Goal: Task Accomplishment & Management: Complete application form

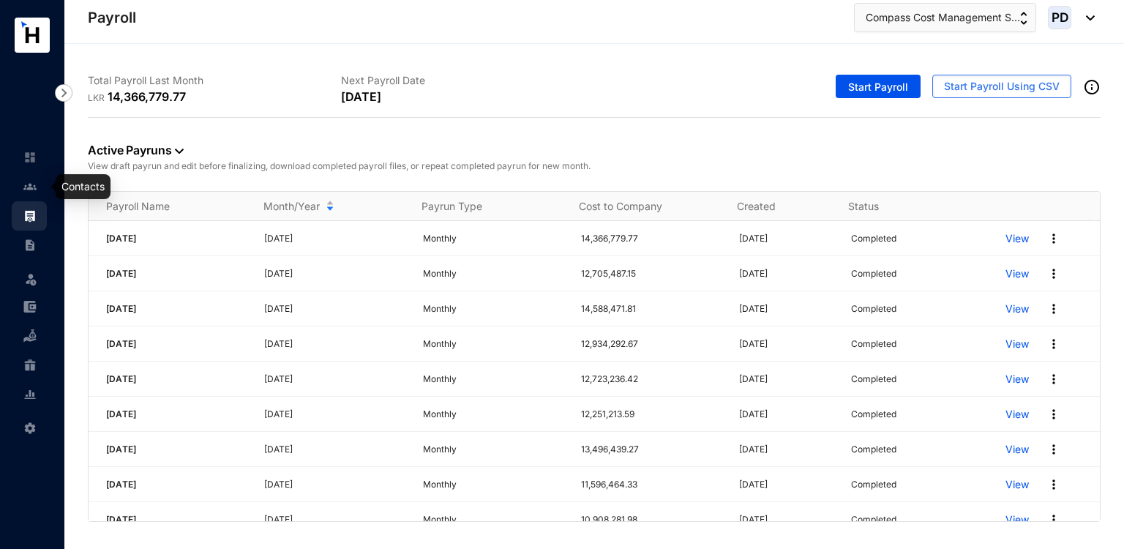
click at [32, 194] on link at bounding box center [41, 186] width 37 height 15
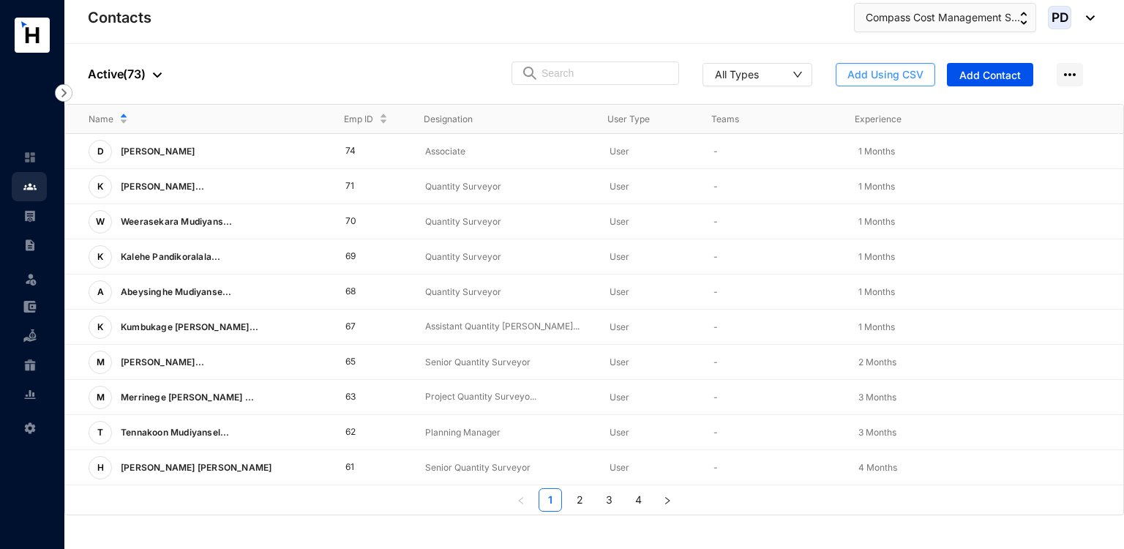
click at [902, 72] on span "Add Using CSV" at bounding box center [885, 74] width 76 height 15
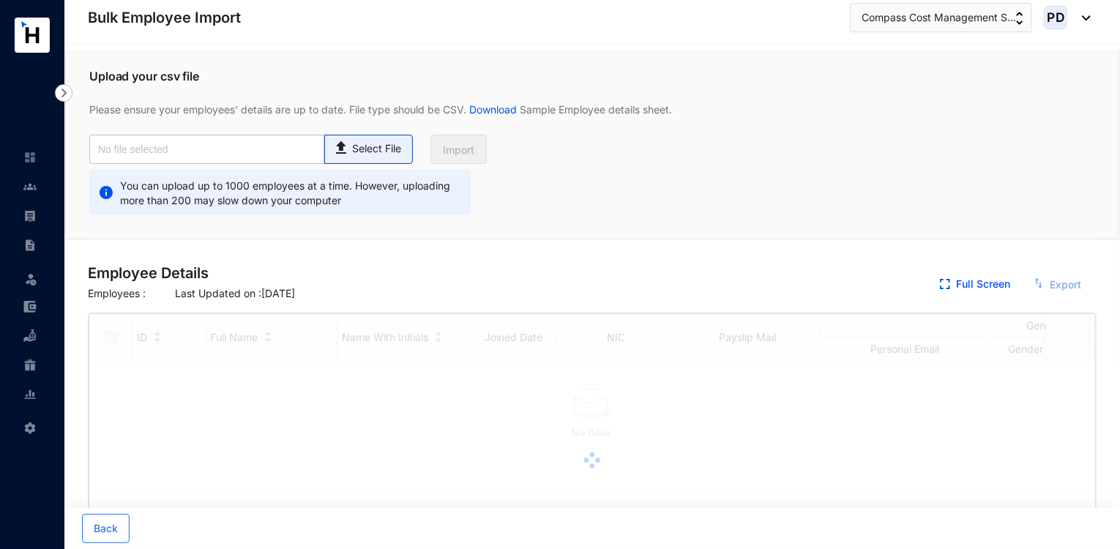
checkbox input "true"
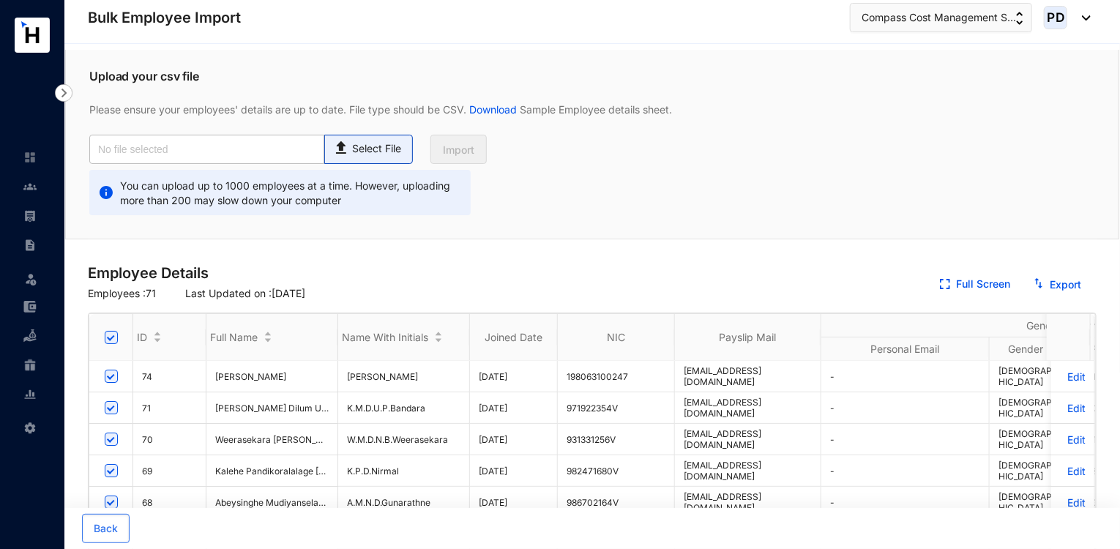
click at [375, 150] on p "Select File" at bounding box center [376, 148] width 49 height 15
click at [0, 0] on input "Select File" at bounding box center [0, 0] width 0 height 0
type input "Master Data.csv"
click at [462, 158] on button "Import" at bounding box center [458, 149] width 56 height 29
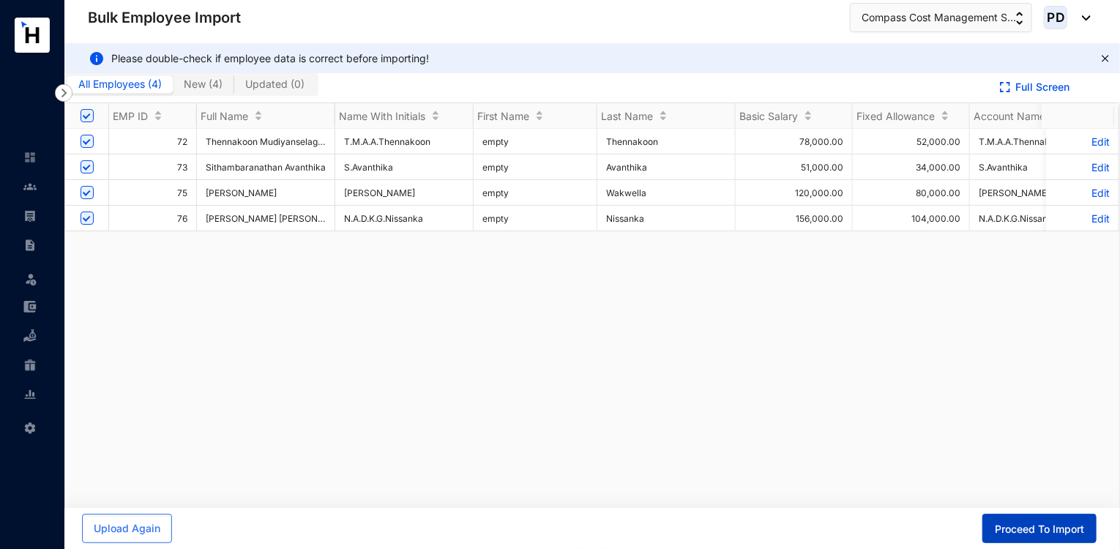
click at [1008, 525] on span "Proceed To Import" at bounding box center [1039, 529] width 89 height 15
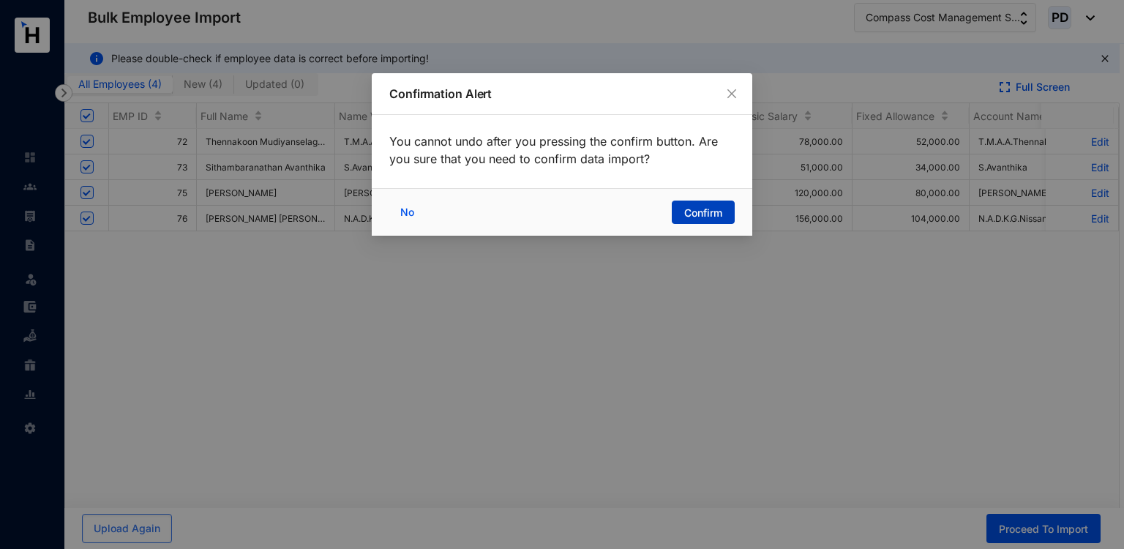
click at [684, 215] on span "Confirm" at bounding box center [703, 213] width 38 height 15
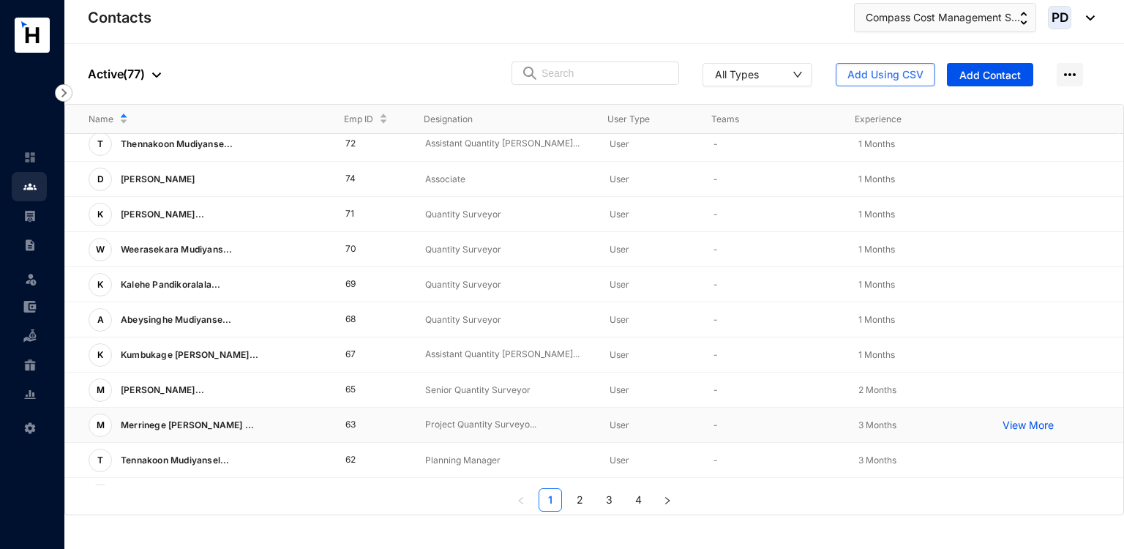
scroll to position [113, 0]
click at [351, 386] on td "65" at bounding box center [362, 389] width 81 height 35
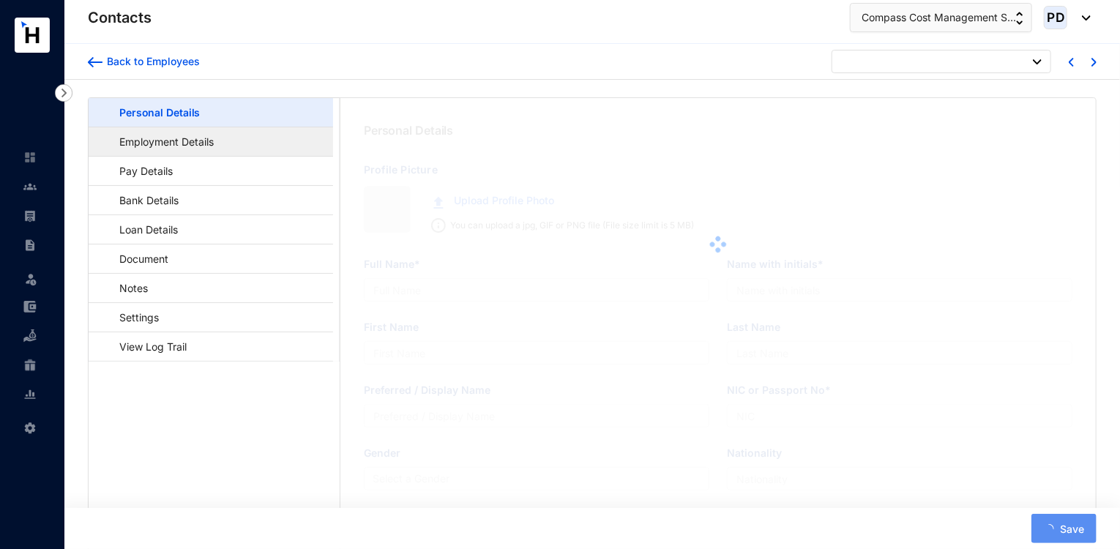
type input "[PERSON_NAME] [PERSON_NAME]"
type input "M.A.S.R.Perera"
type input "Perera"
type input "Supun"
type input "199417402670"
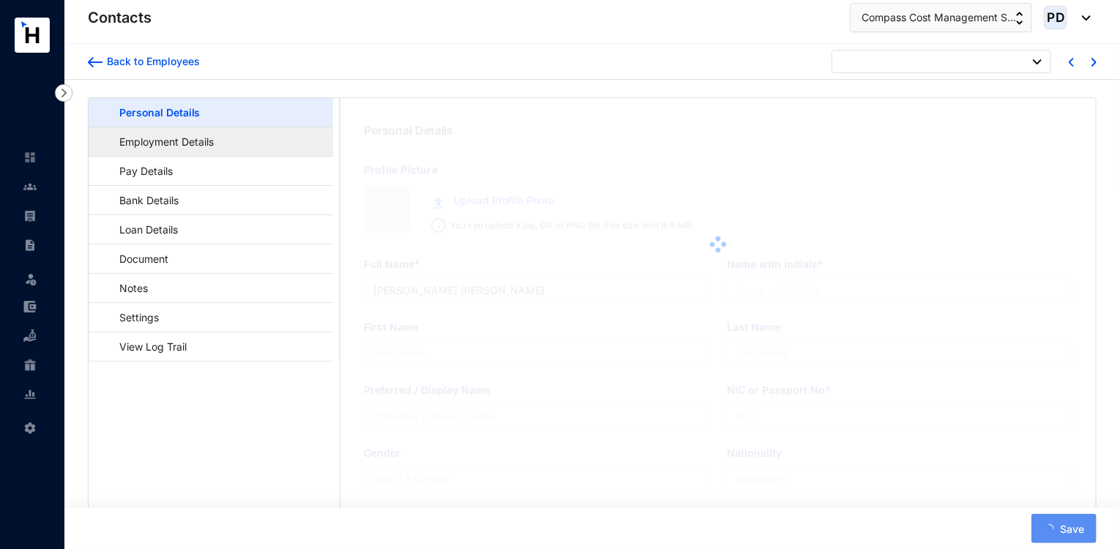
type input "764822286"
type input "[STREET_ADDRESS][PERSON_NAME]."
type input "[DATE]"
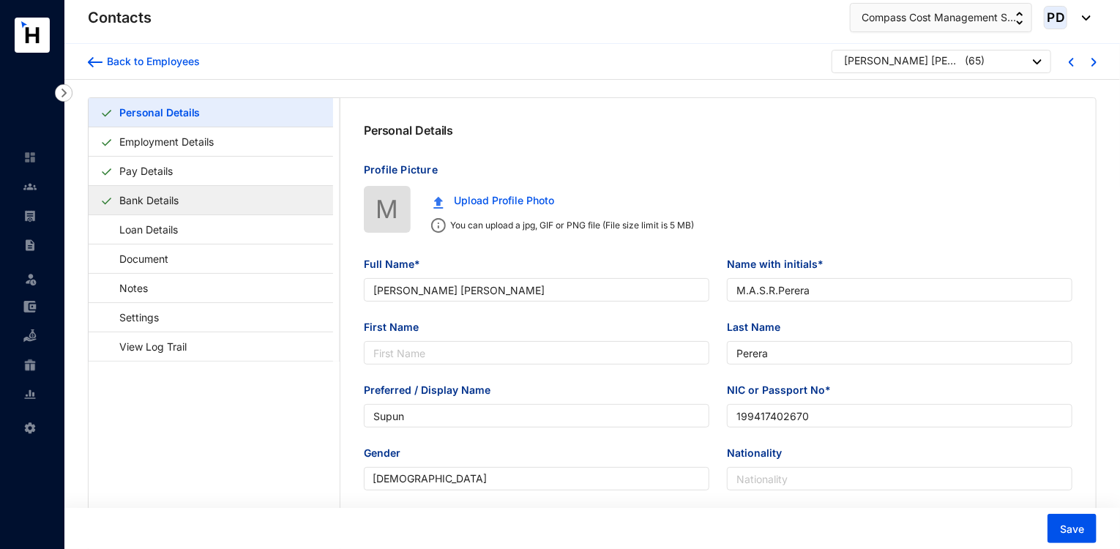
click at [184, 197] on link "Bank Details" at bounding box center [148, 200] width 71 height 30
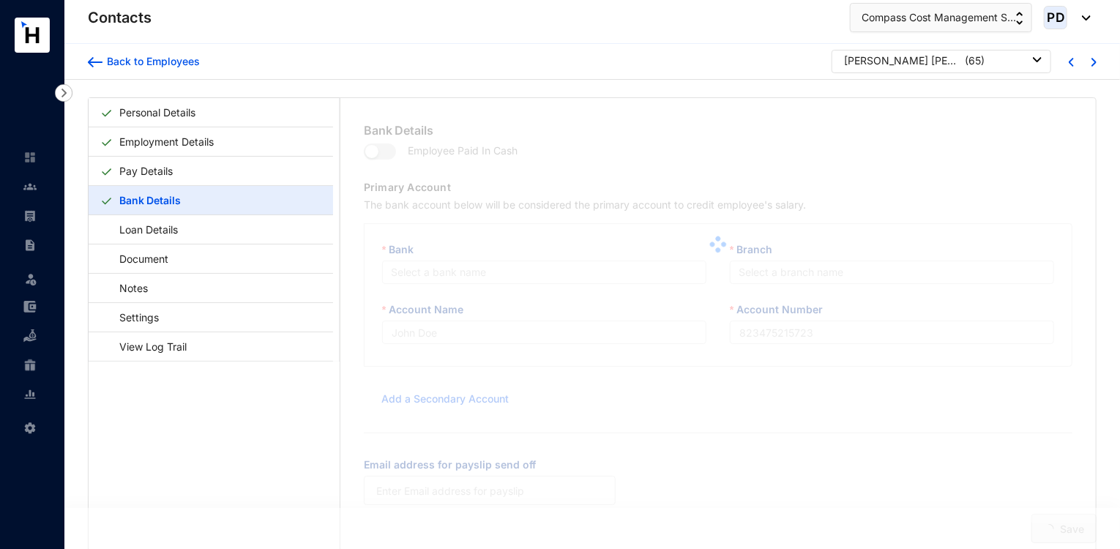
type input "M.A.S.R.Perera"
type input "8017009054"
type input "[EMAIL_ADDRESS][DOMAIN_NAME]"
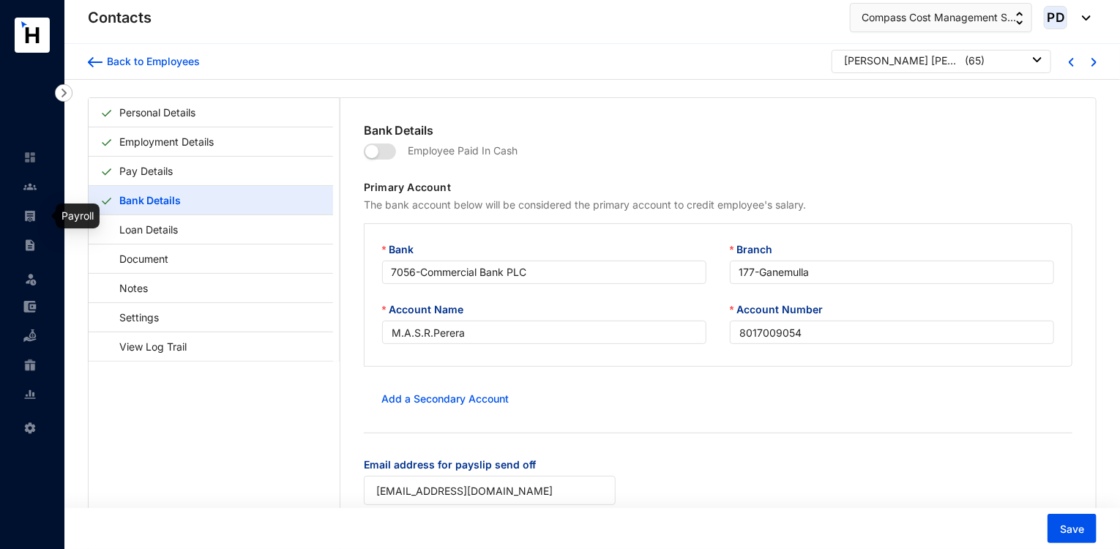
click at [32, 214] on img at bounding box center [29, 215] width 13 height 13
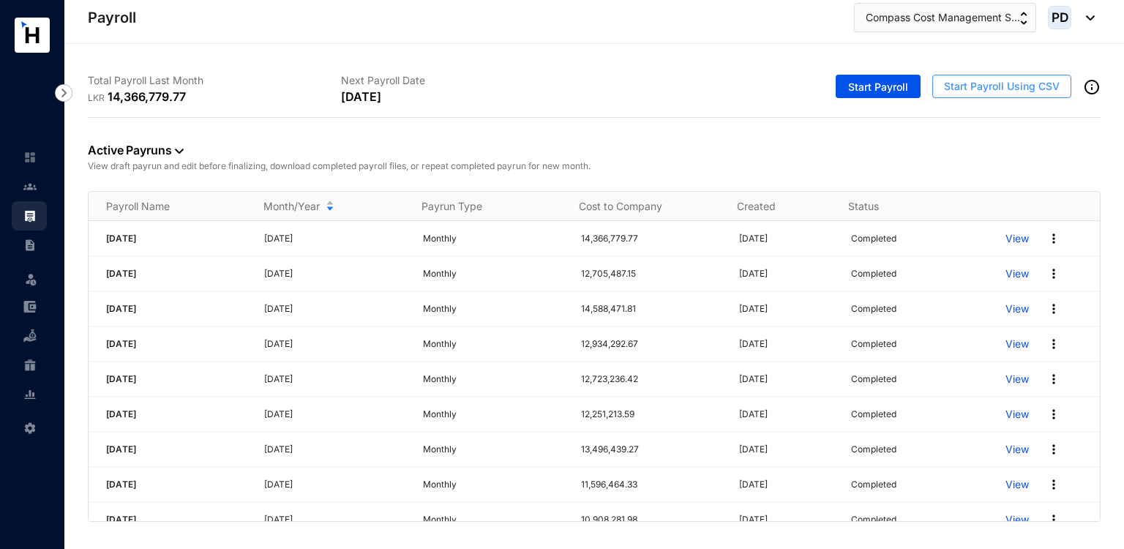
click at [965, 89] on span "Start Payroll Using CSV" at bounding box center [1002, 86] width 116 height 15
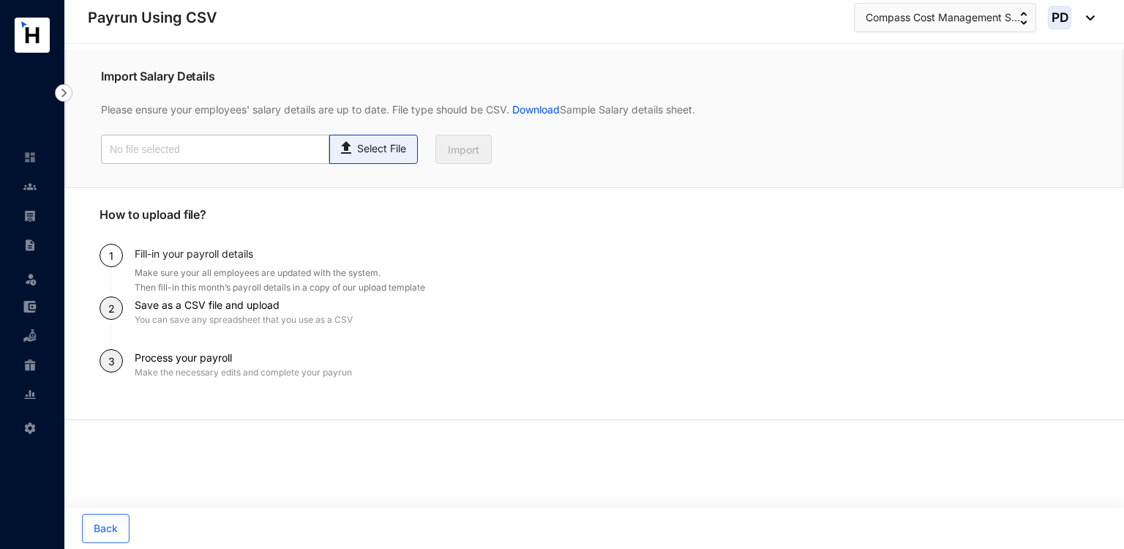
click at [403, 153] on p "Select File" at bounding box center [381, 148] width 49 height 15
click at [0, 0] on input "Select File" at bounding box center [0, 0] width 0 height 0
type input "Payroll Upload File.csv"
click at [454, 154] on span "Import" at bounding box center [463, 150] width 31 height 15
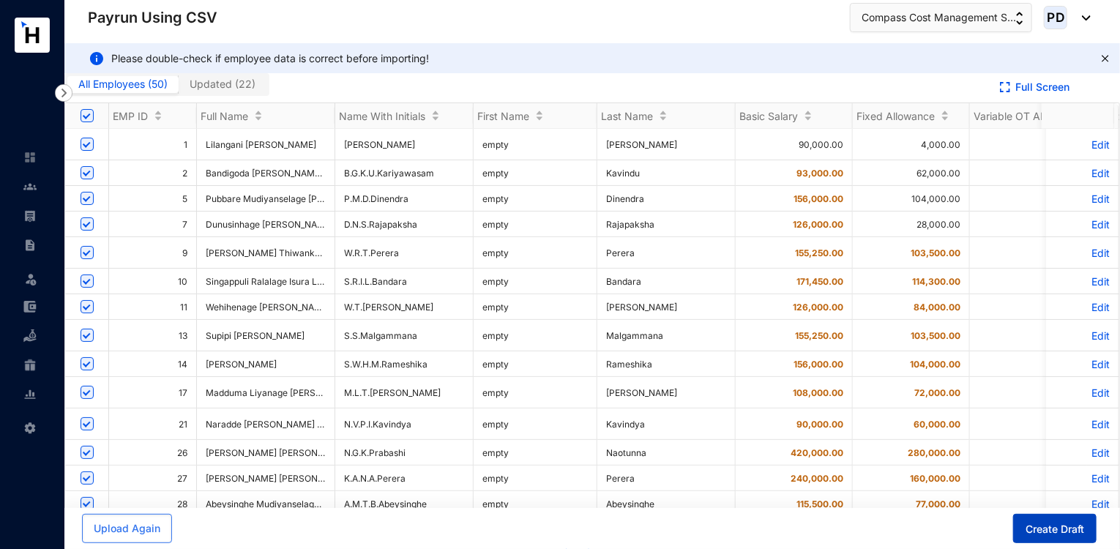
click at [1046, 523] on span "Create Draft" at bounding box center [1054, 529] width 59 height 15
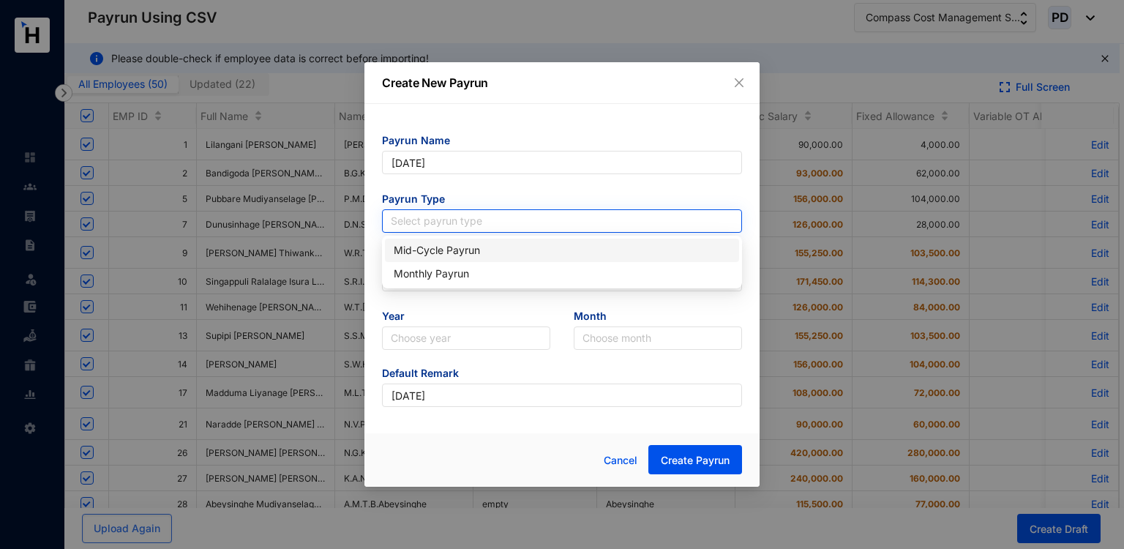
click at [513, 223] on input "search" at bounding box center [562, 221] width 343 height 22
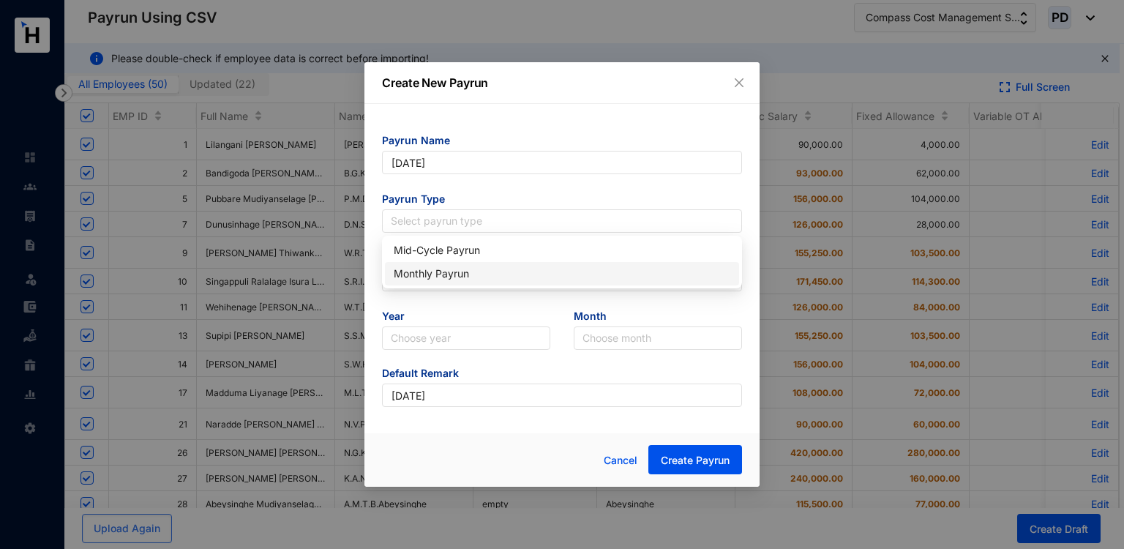
click at [427, 269] on div "Monthly Payrun" at bounding box center [562, 274] width 337 height 16
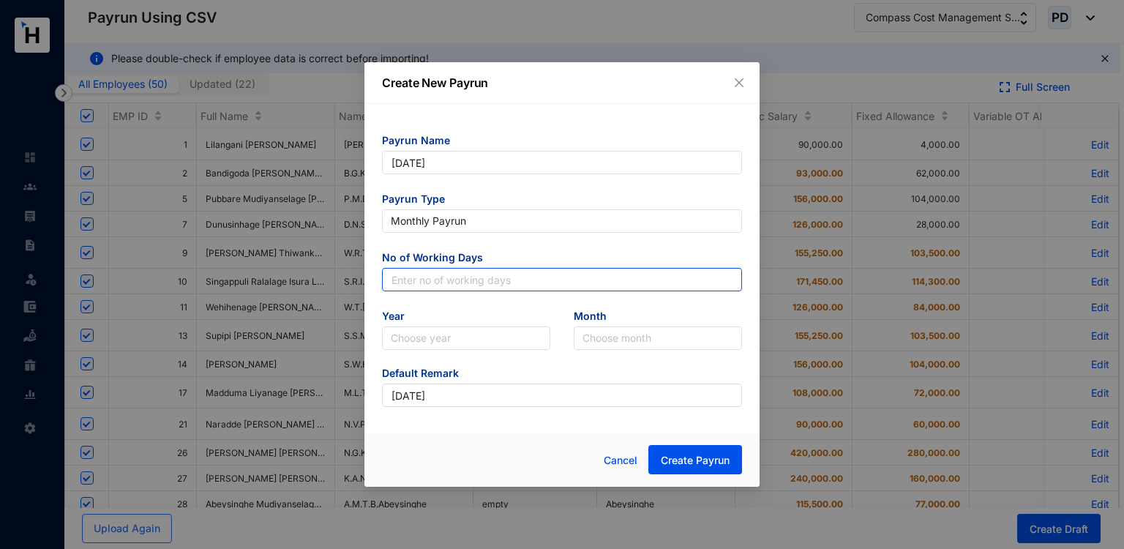
click at [427, 269] on input "text" at bounding box center [562, 279] width 360 height 23
type input "30"
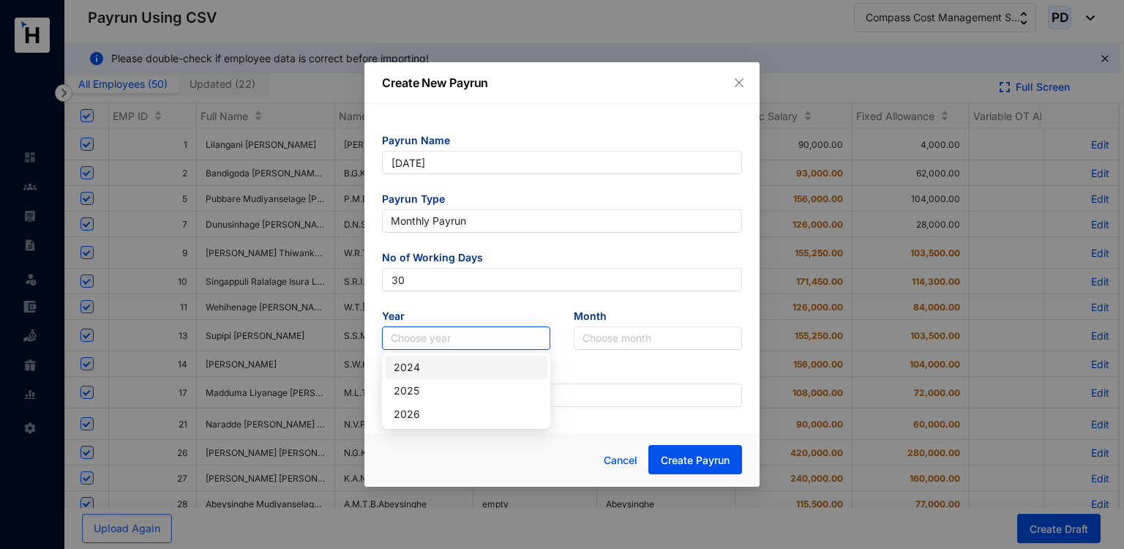
click at [410, 337] on input "search" at bounding box center [466, 338] width 151 height 22
click at [406, 396] on div "2025" at bounding box center [466, 391] width 145 height 16
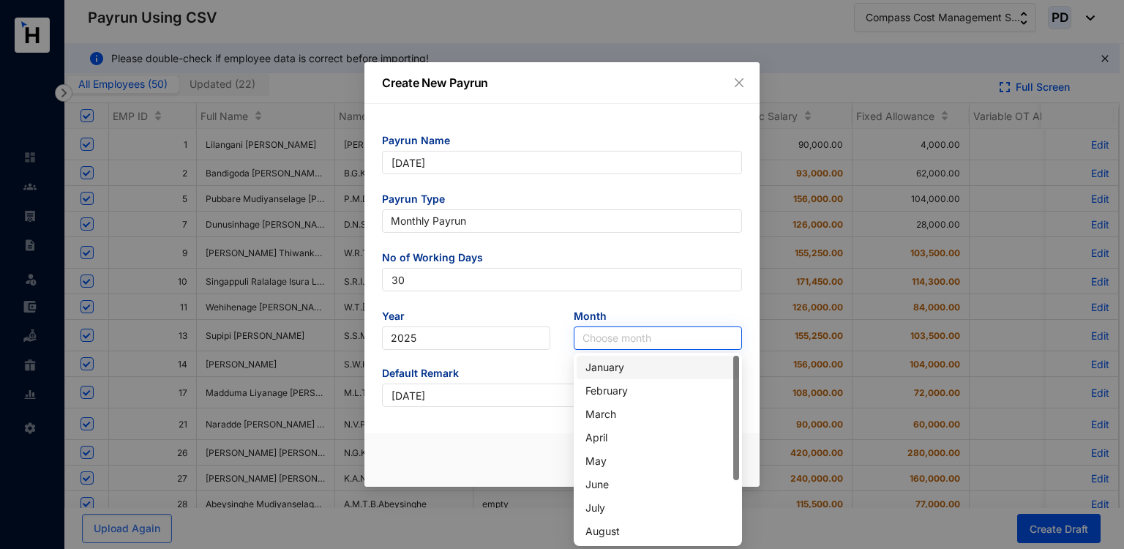
click at [607, 344] on input "search" at bounding box center [658, 338] width 151 height 22
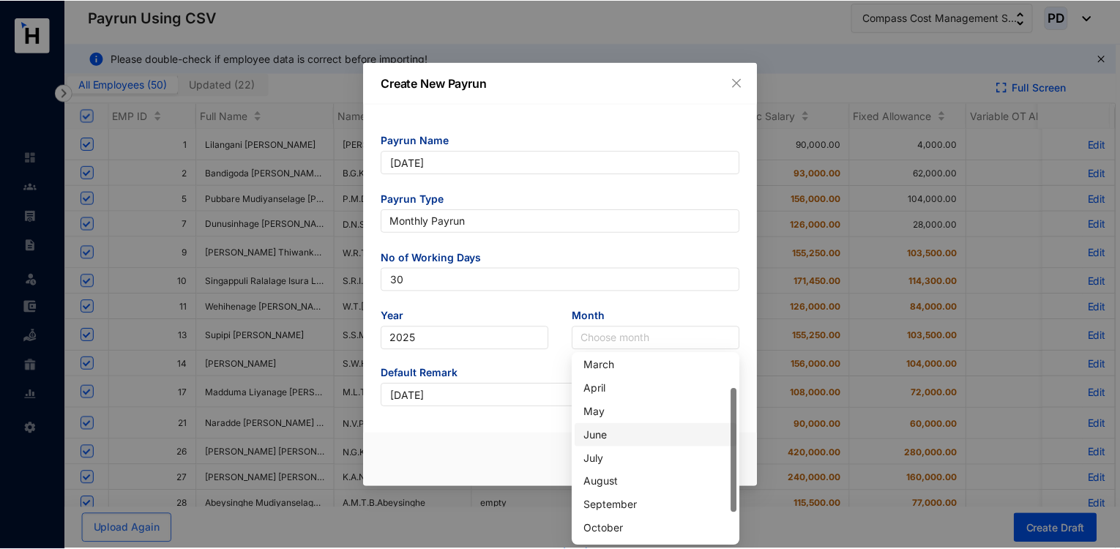
scroll to position [50, 0]
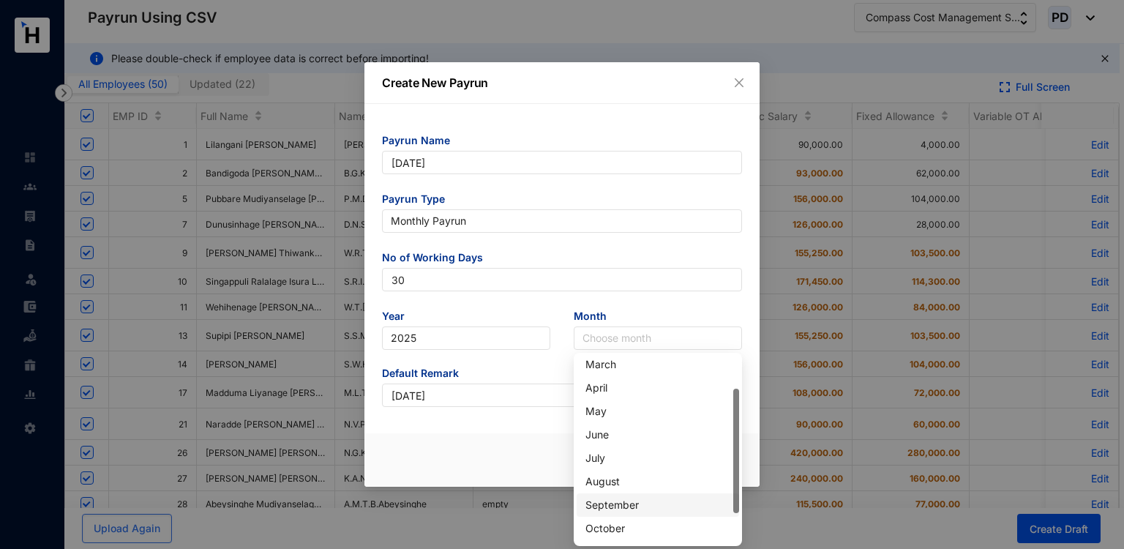
click at [605, 499] on div "September" at bounding box center [657, 505] width 145 height 16
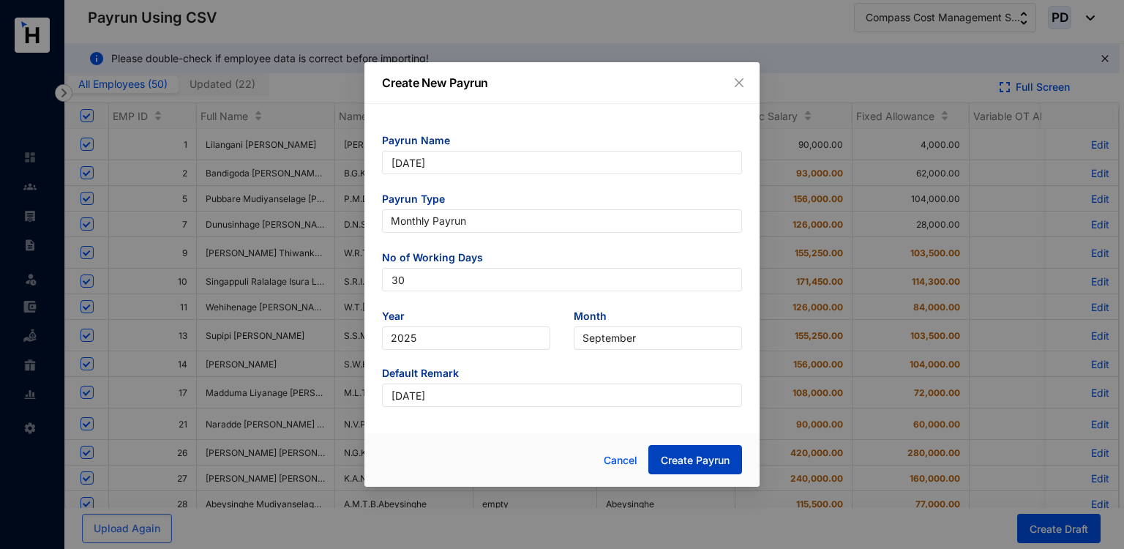
click at [705, 454] on span "Create Payrun" at bounding box center [695, 460] width 69 height 15
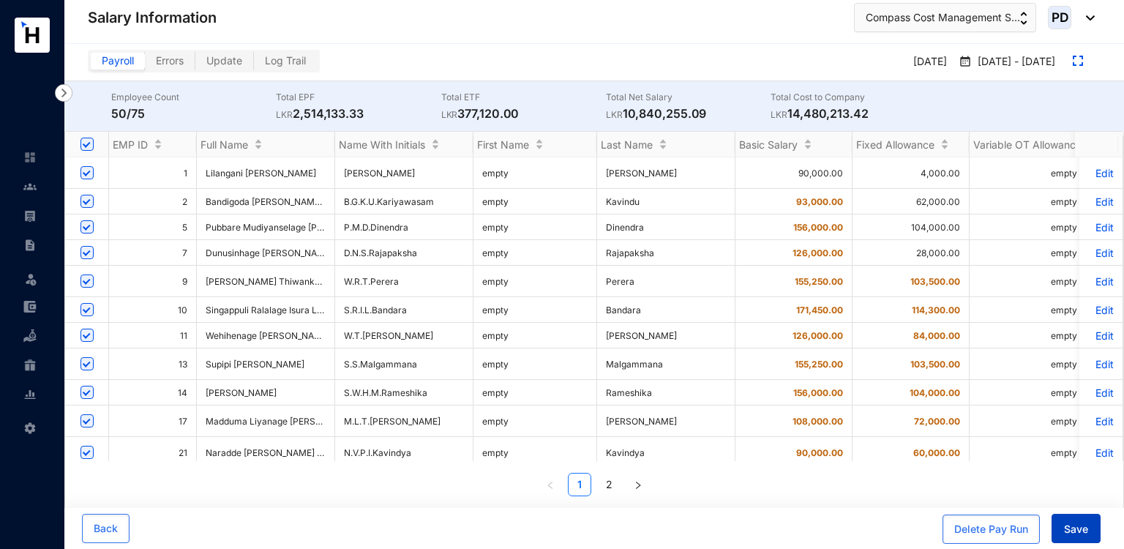
click at [1074, 527] on span "Save" at bounding box center [1076, 529] width 24 height 15
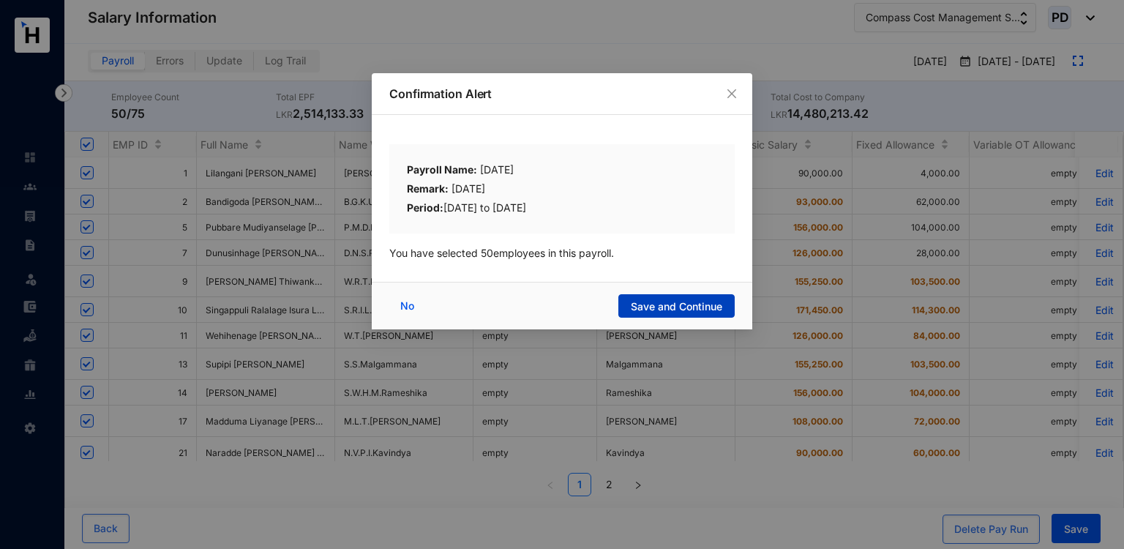
click at [629, 304] on button "Save and Continue" at bounding box center [676, 305] width 116 height 23
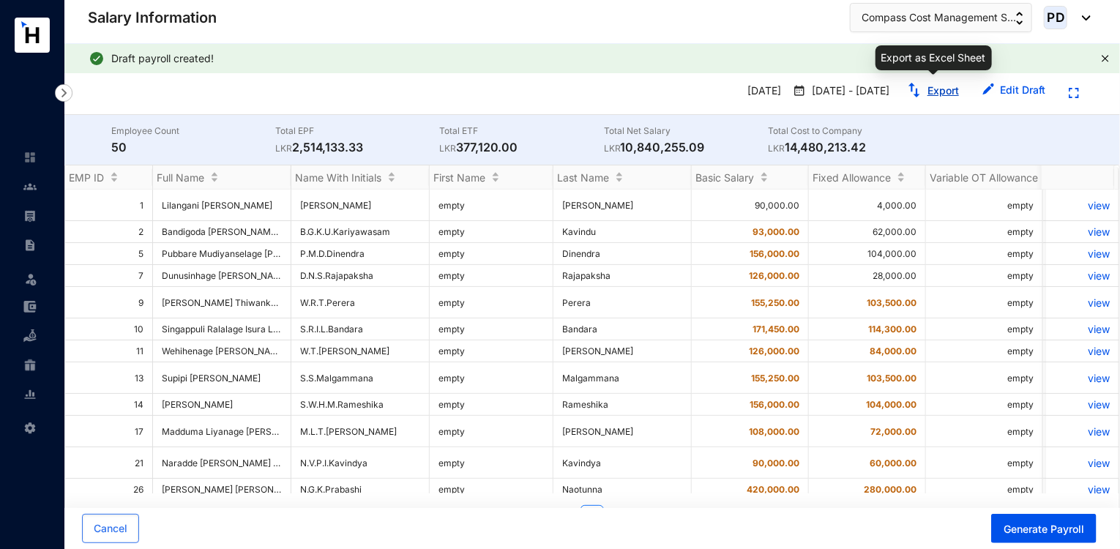
click at [937, 88] on link "Export" at bounding box center [942, 90] width 31 height 12
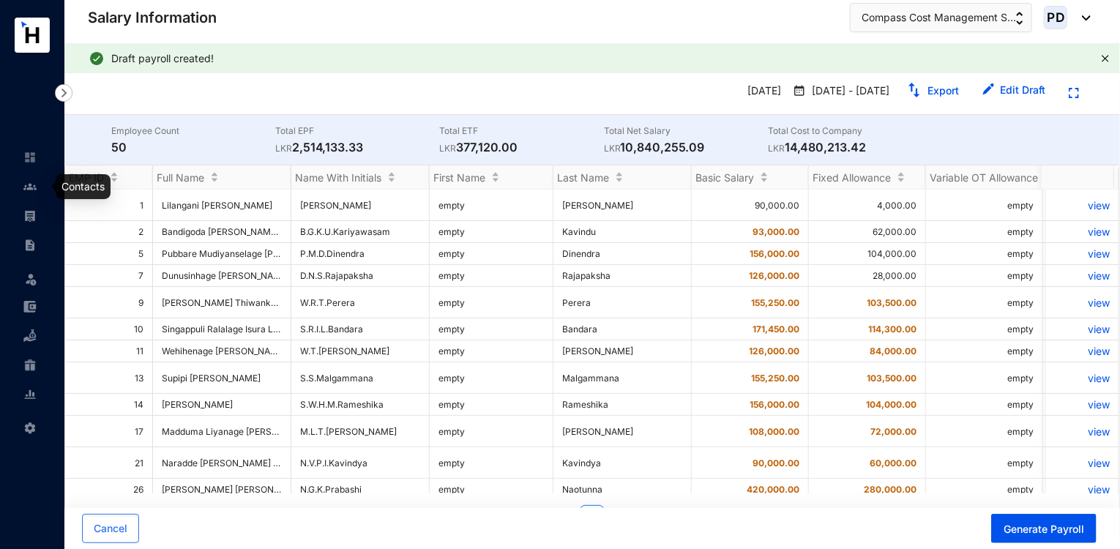
click at [28, 181] on img at bounding box center [29, 186] width 13 height 13
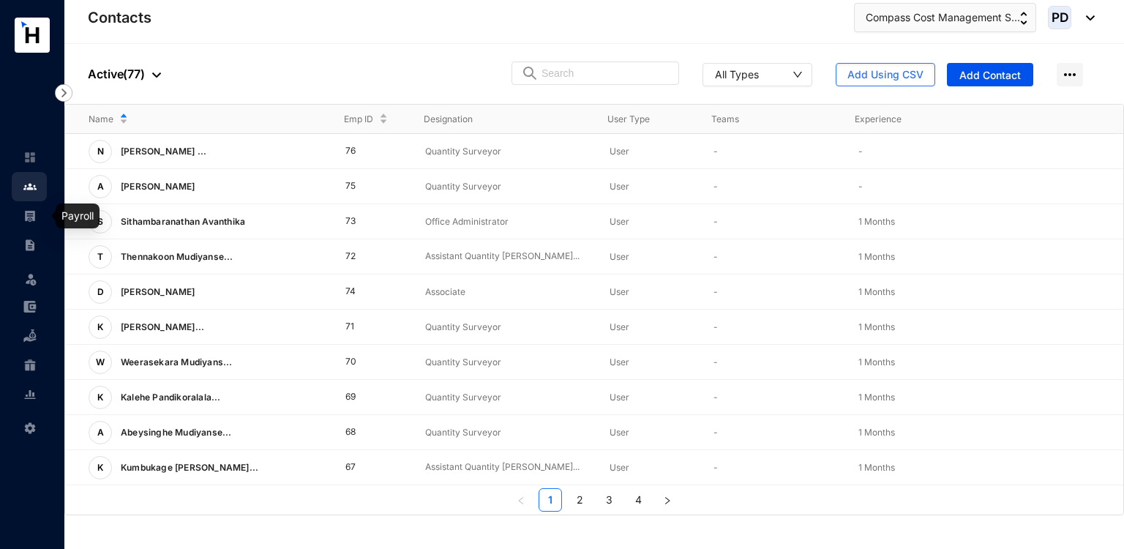
click at [23, 223] on link at bounding box center [41, 216] width 37 height 15
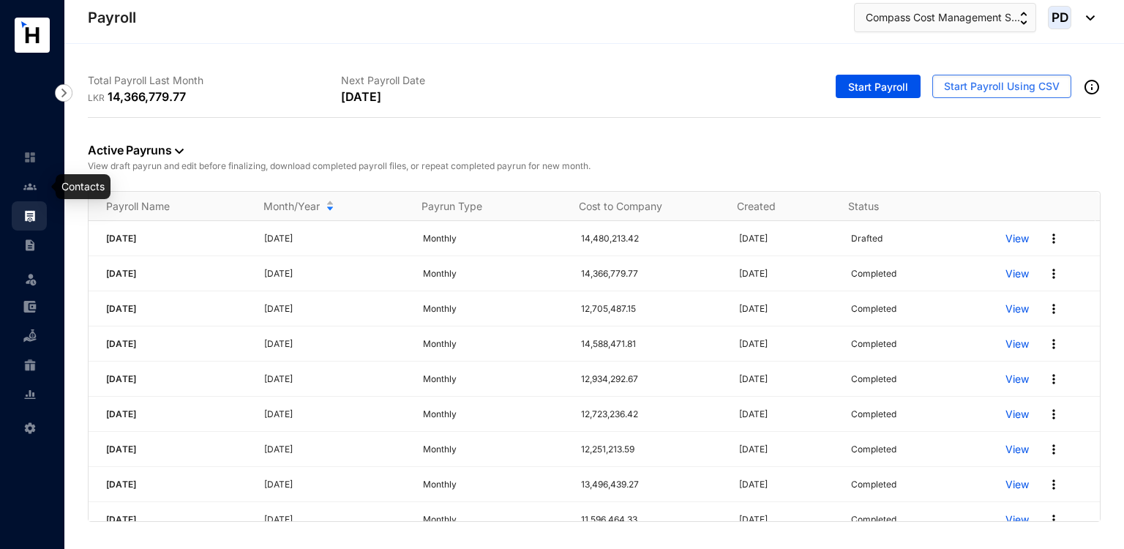
click at [41, 181] on link at bounding box center [41, 186] width 37 height 15
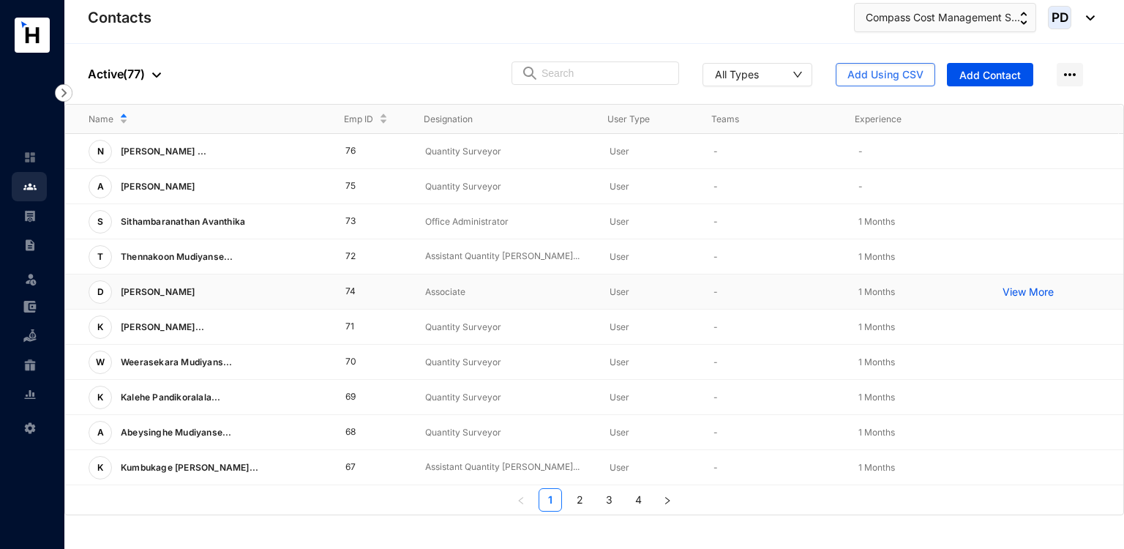
click at [352, 285] on td "74" at bounding box center [362, 291] width 81 height 35
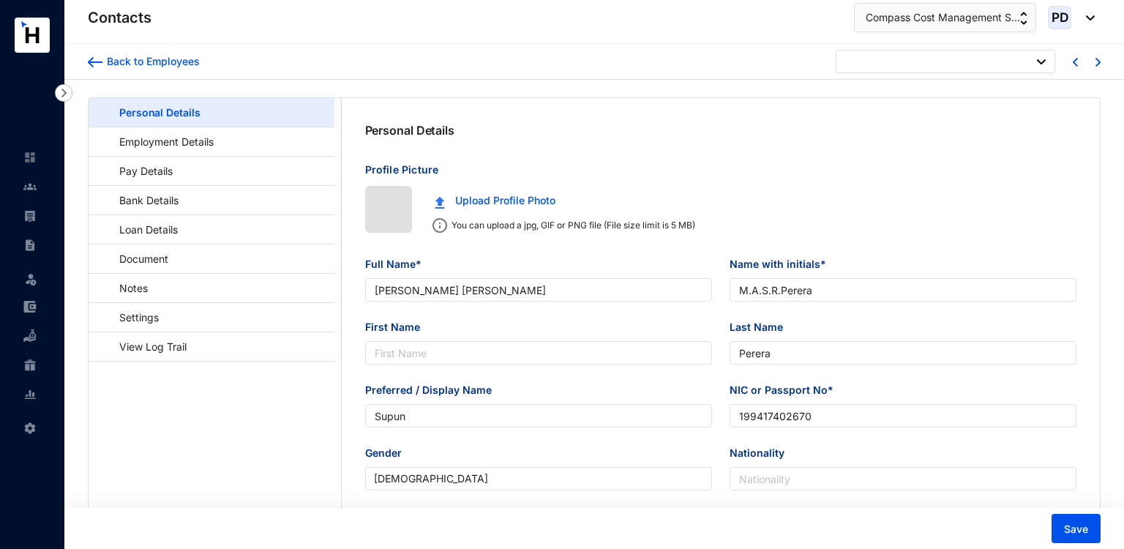
type input "[DATE]"
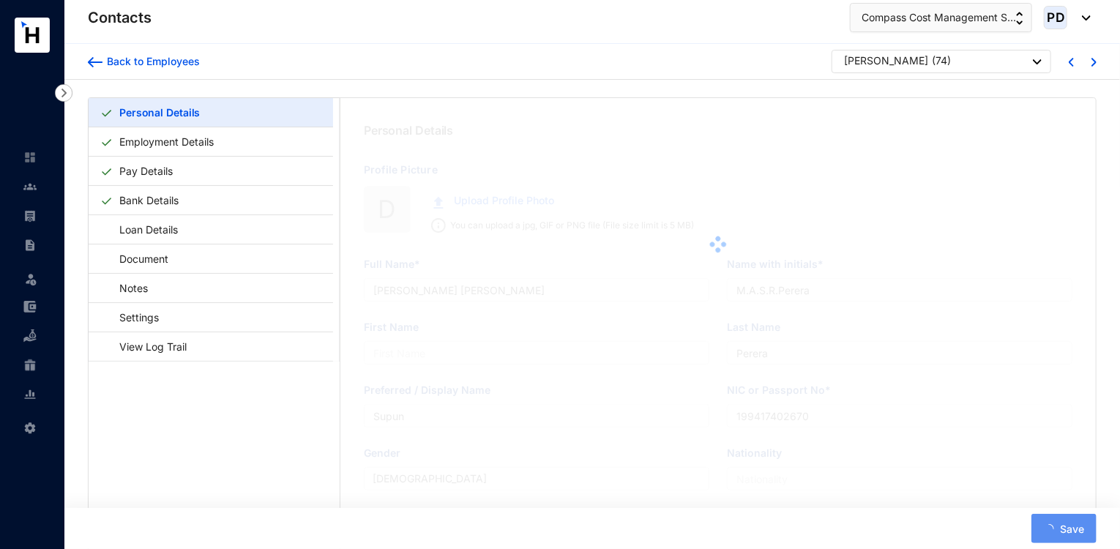
type input "[PERSON_NAME]"
type input "Dimuthu"
type input "198063100247"
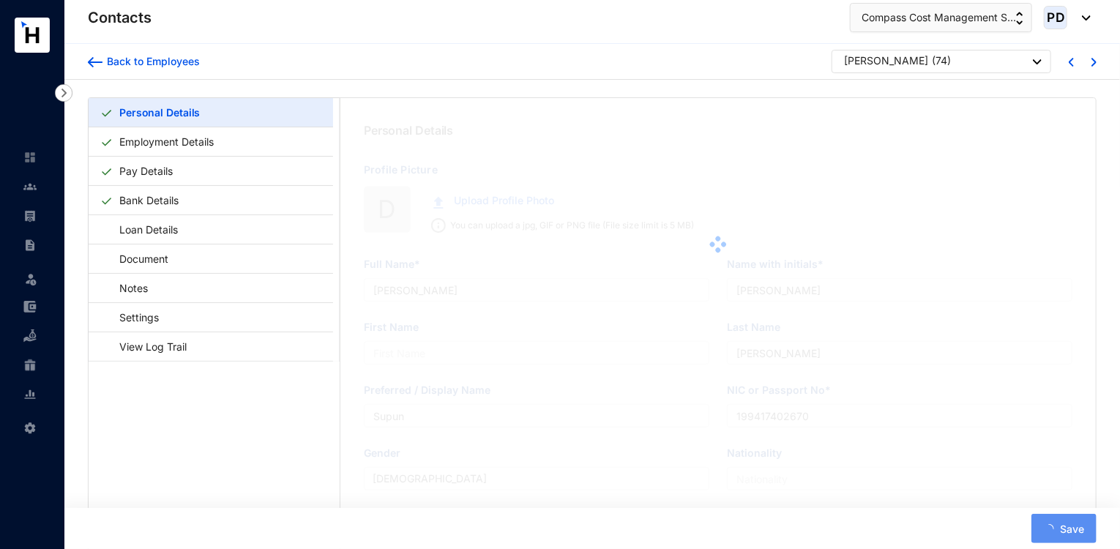
type input "332218258"
type input "No 60/07/[GEOGRAPHIC_DATA], [GEOGRAPHIC_DATA]."
type input "[DATE]"
